Goal: Navigation & Orientation: Find specific page/section

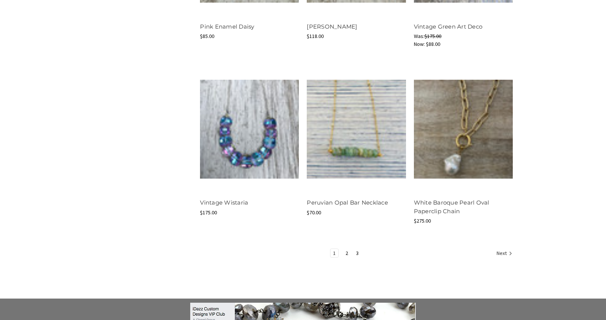
scroll to position [930, 0]
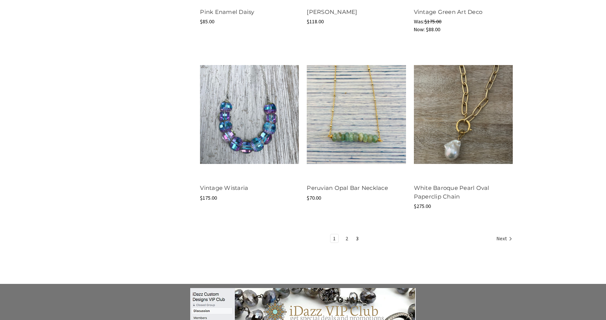
click at [347, 239] on link "2" at bounding box center [347, 238] width 8 height 8
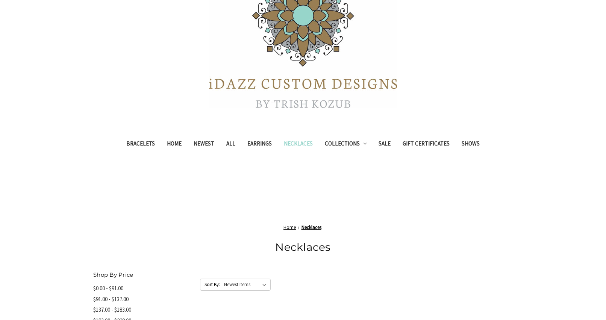
scroll to position [143, 0]
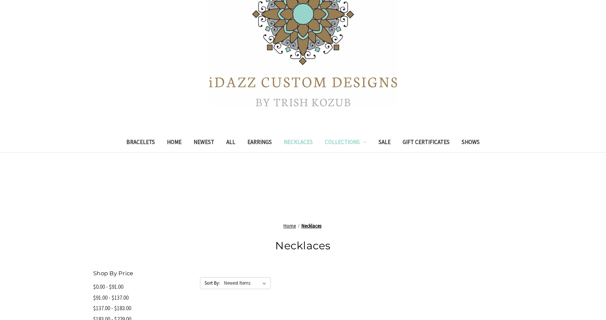
click at [343, 143] on link "Collections" at bounding box center [346, 143] width 54 height 18
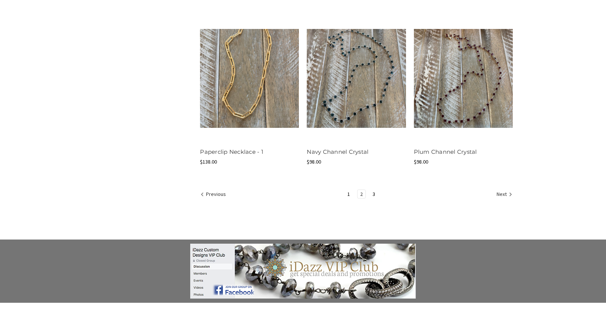
scroll to position [957, 0]
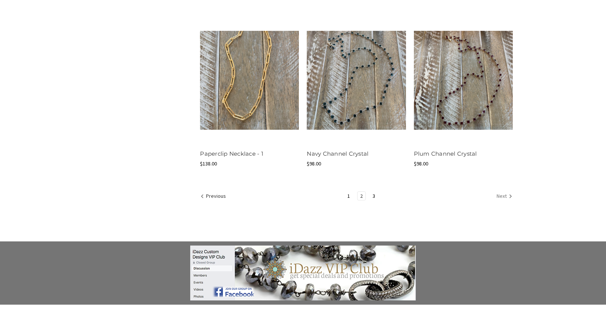
click at [501, 196] on link "Next" at bounding box center [503, 197] width 18 height 10
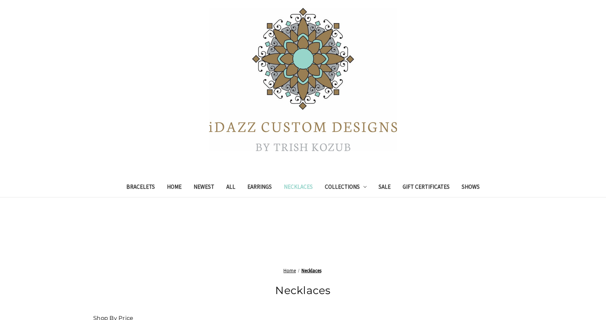
scroll to position [93, 0]
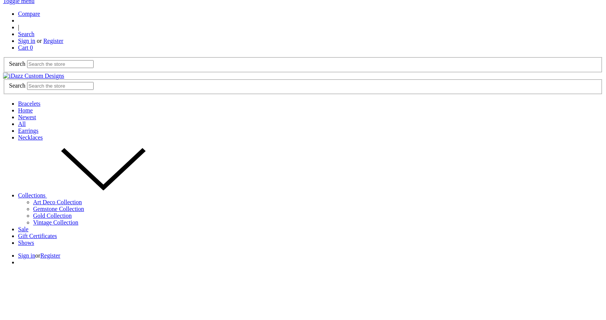
scroll to position [120, 0]
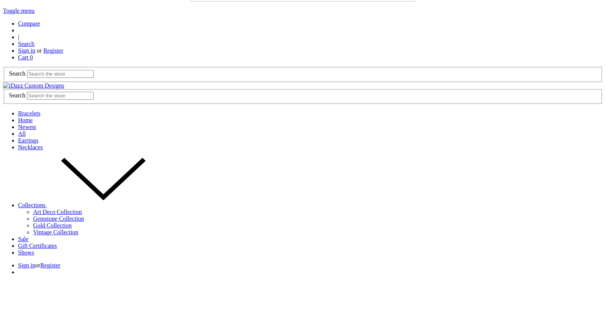
click at [38, 144] on link "Earrings" at bounding box center [28, 140] width 20 height 6
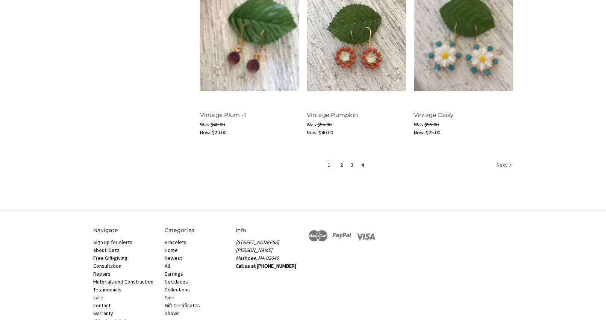
scroll to position [948, 0]
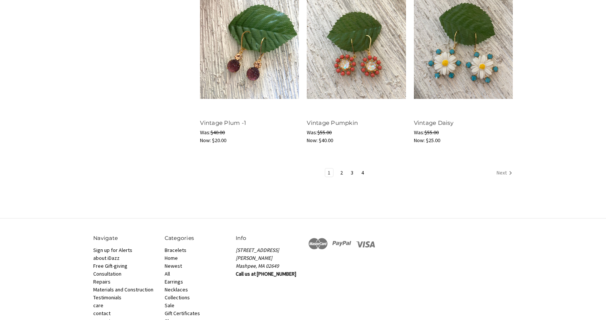
click at [502, 172] on link "Next" at bounding box center [503, 173] width 18 height 10
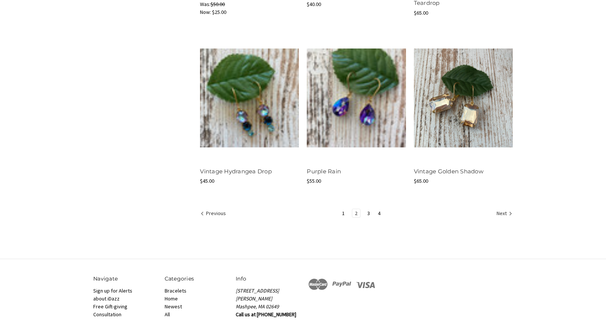
scroll to position [900, 0]
click at [500, 213] on link "Next" at bounding box center [503, 214] width 18 height 10
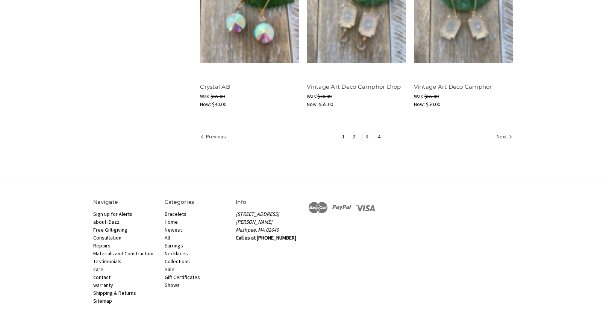
scroll to position [979, 0]
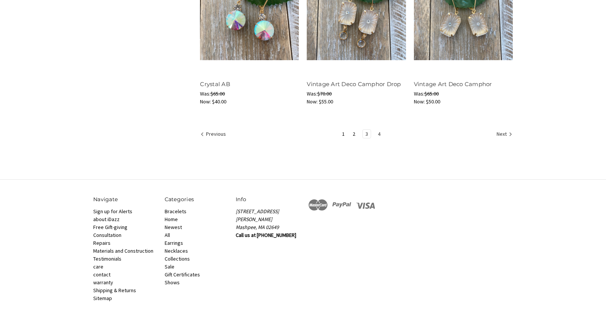
click at [379, 134] on link "4" at bounding box center [379, 134] width 8 height 8
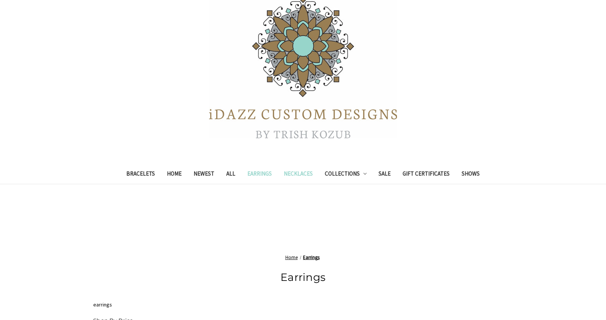
scroll to position [55, 0]
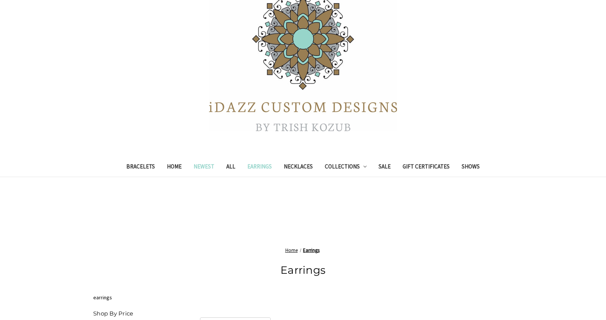
click at [205, 167] on link "Newest" at bounding box center [204, 167] width 33 height 18
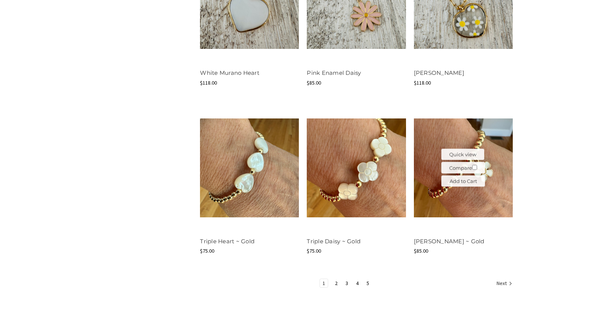
scroll to position [860, 0]
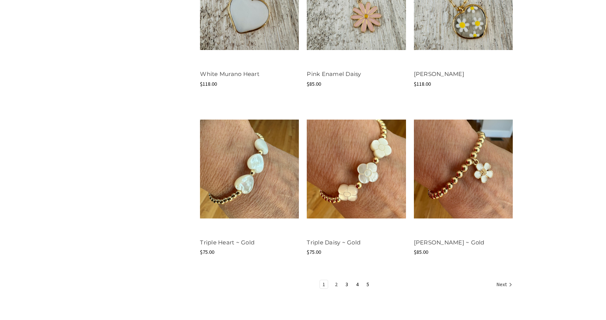
click at [336, 286] on link "2" at bounding box center [336, 284] width 8 height 8
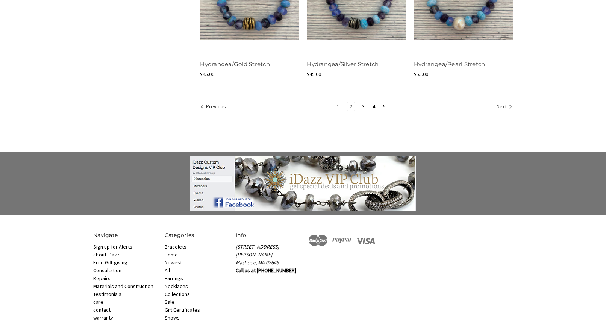
scroll to position [1049, 0]
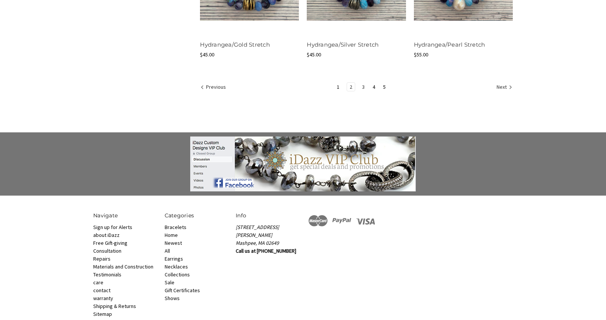
drag, startPoint x: 364, startPoint y: 87, endPoint x: 381, endPoint y: 88, distance: 16.6
click at [364, 87] on link "3" at bounding box center [363, 87] width 8 height 8
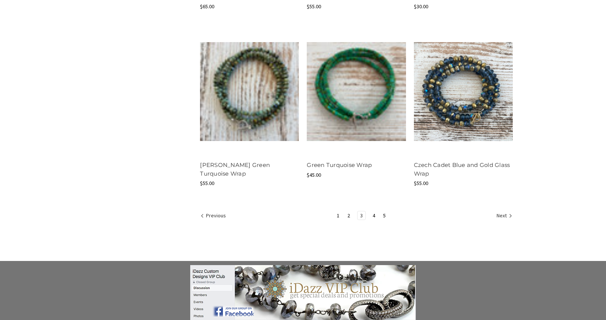
scroll to position [934, 0]
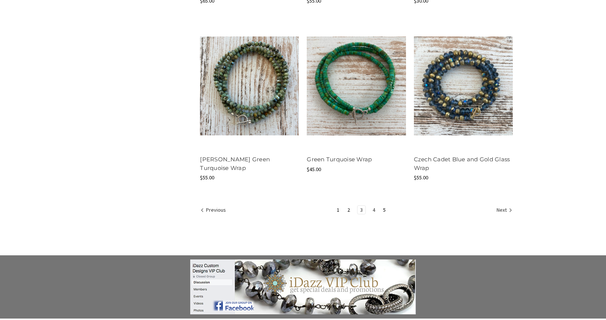
click at [374, 210] on link "4" at bounding box center [374, 210] width 8 height 8
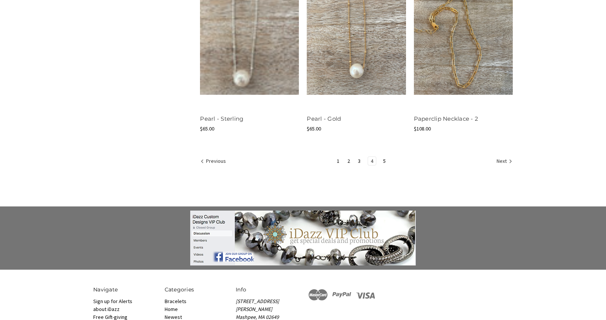
scroll to position [995, 0]
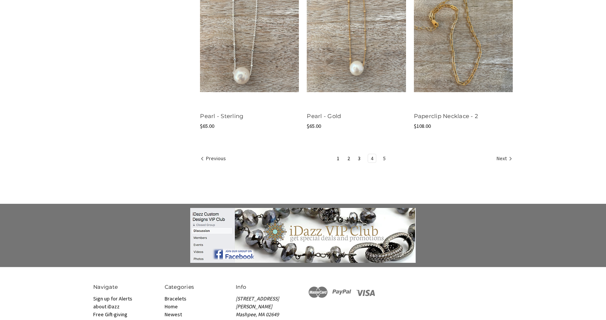
click at [383, 158] on link "5" at bounding box center [385, 158] width 8 height 8
